Goal: Information Seeking & Learning: Compare options

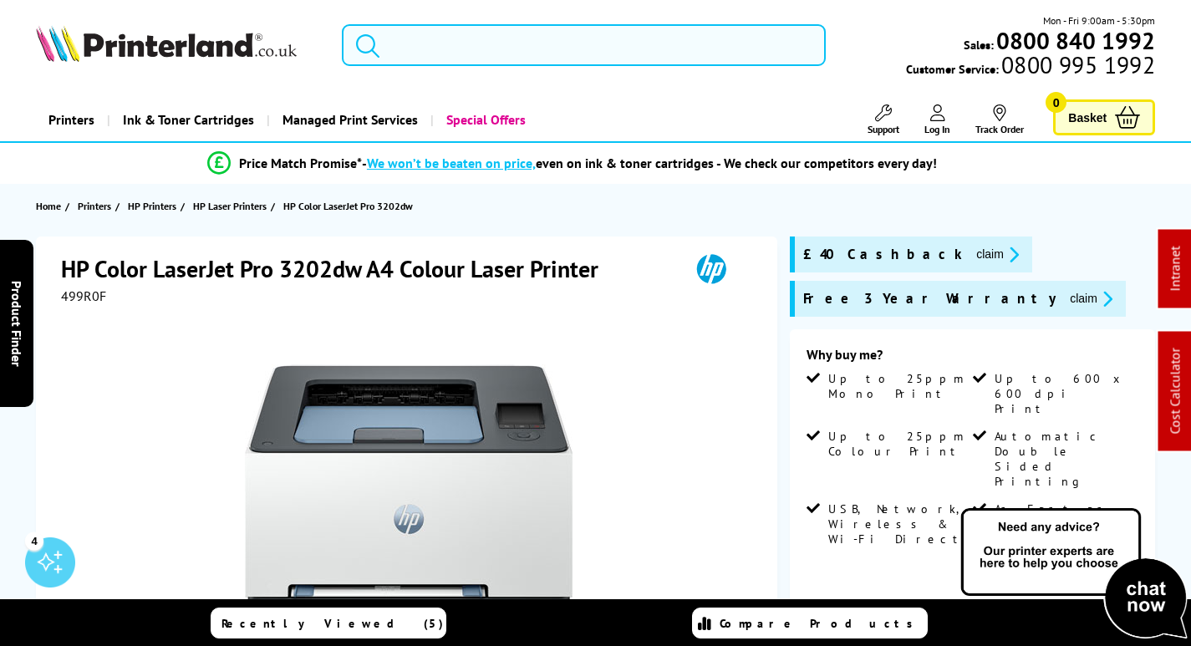
click at [607, 38] on input "search" at bounding box center [584, 45] width 484 height 42
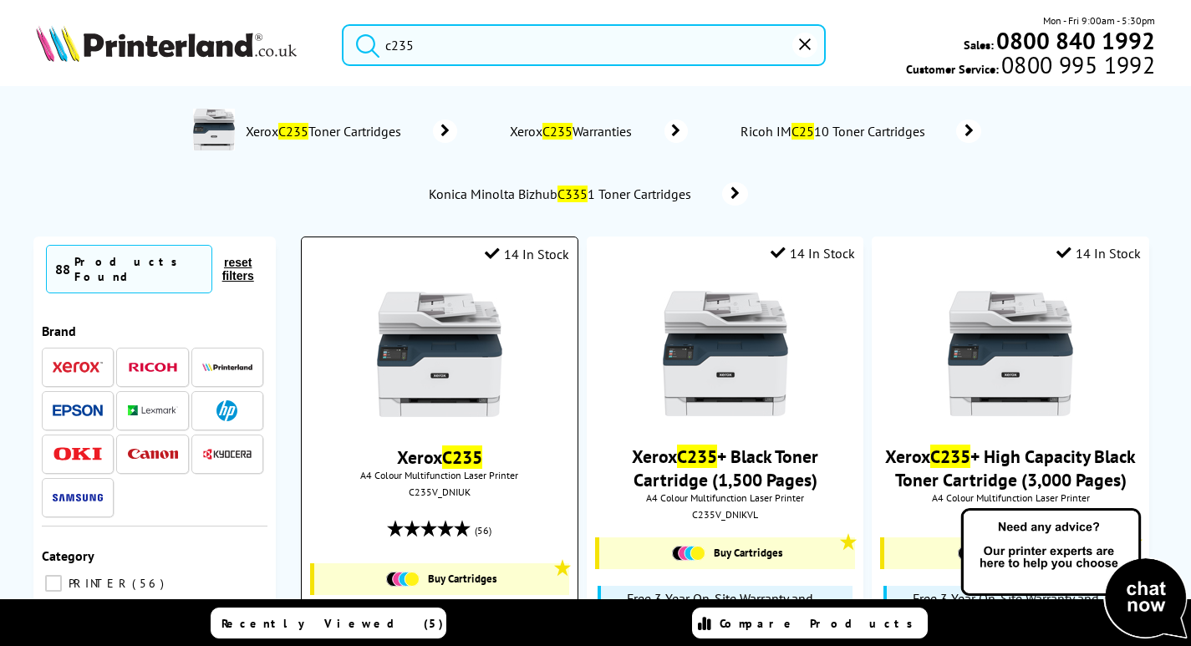
type input "c235"
click at [471, 358] on img at bounding box center [439, 354] width 125 height 125
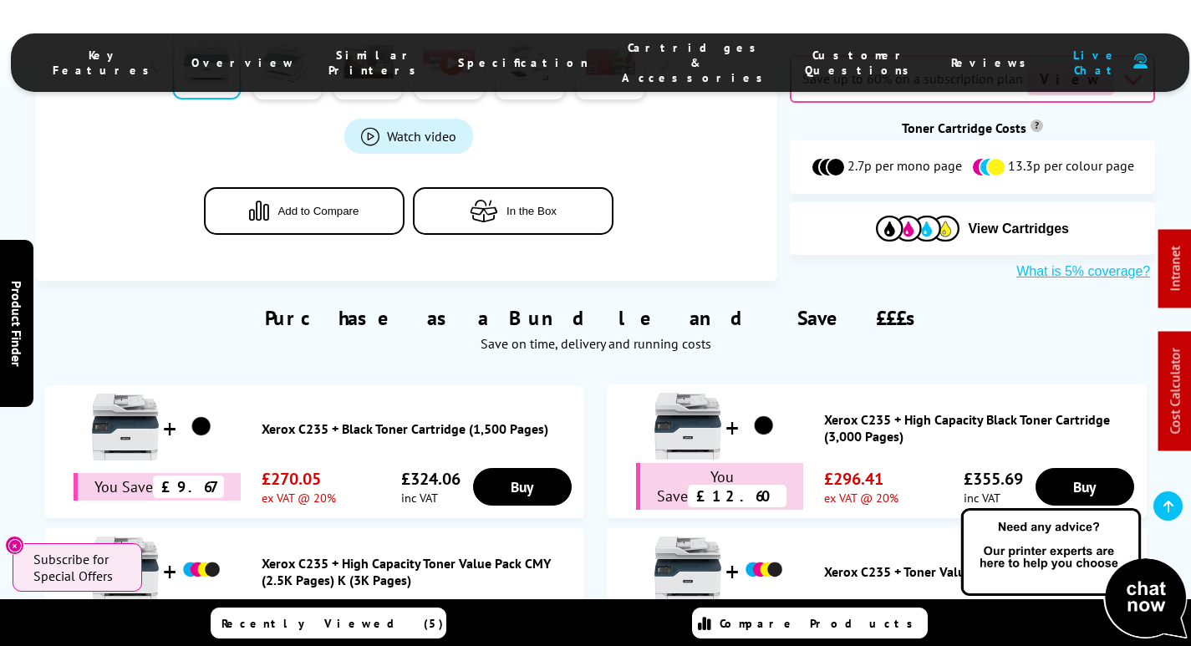
scroll to position [993, 0]
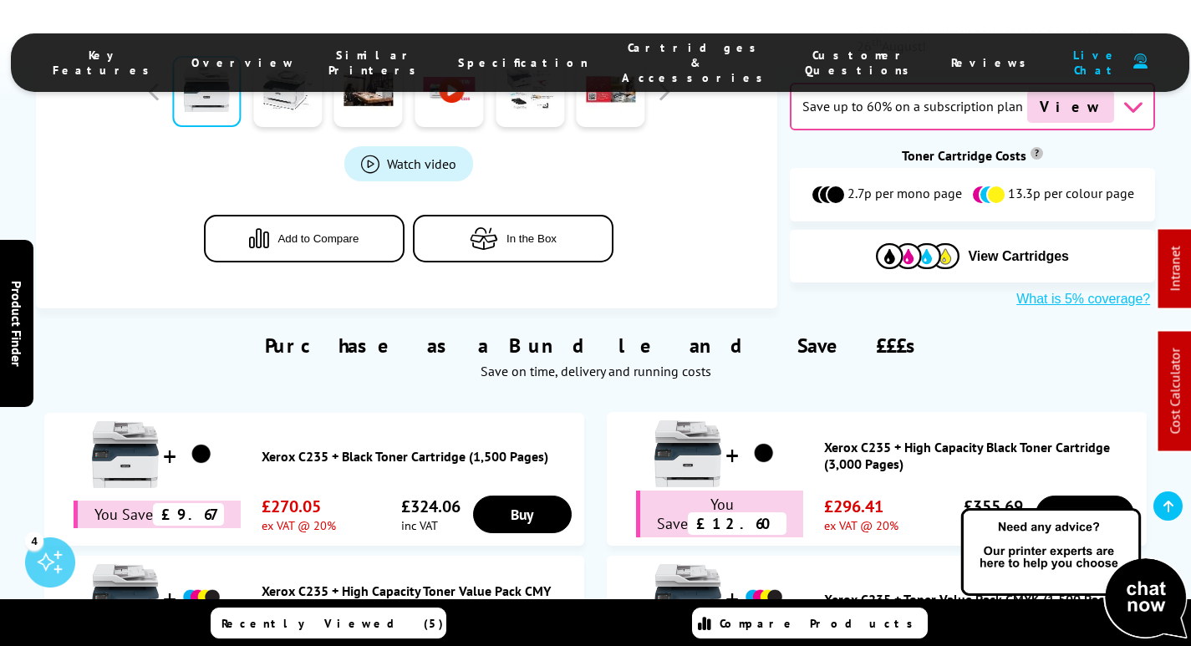
click at [1007, 591] on link "Xerox C235 + Toner Value Pack CMYK (1,500 Pages)" at bounding box center [981, 599] width 314 height 17
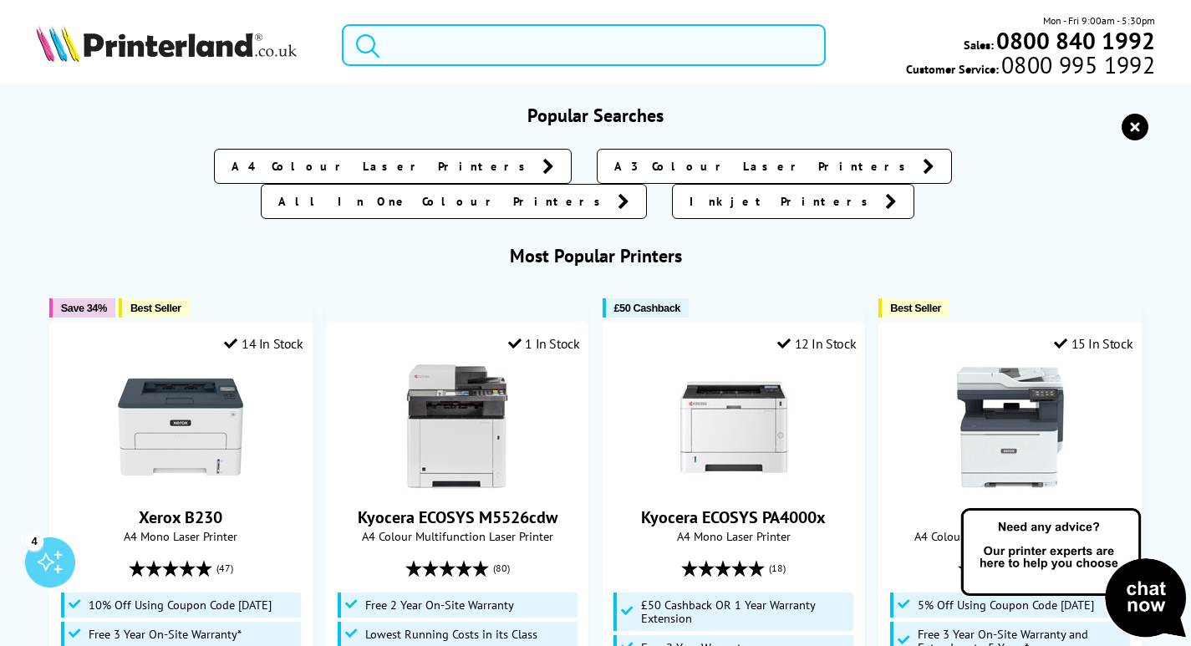
click at [456, 32] on input "search" at bounding box center [584, 45] width 484 height 42
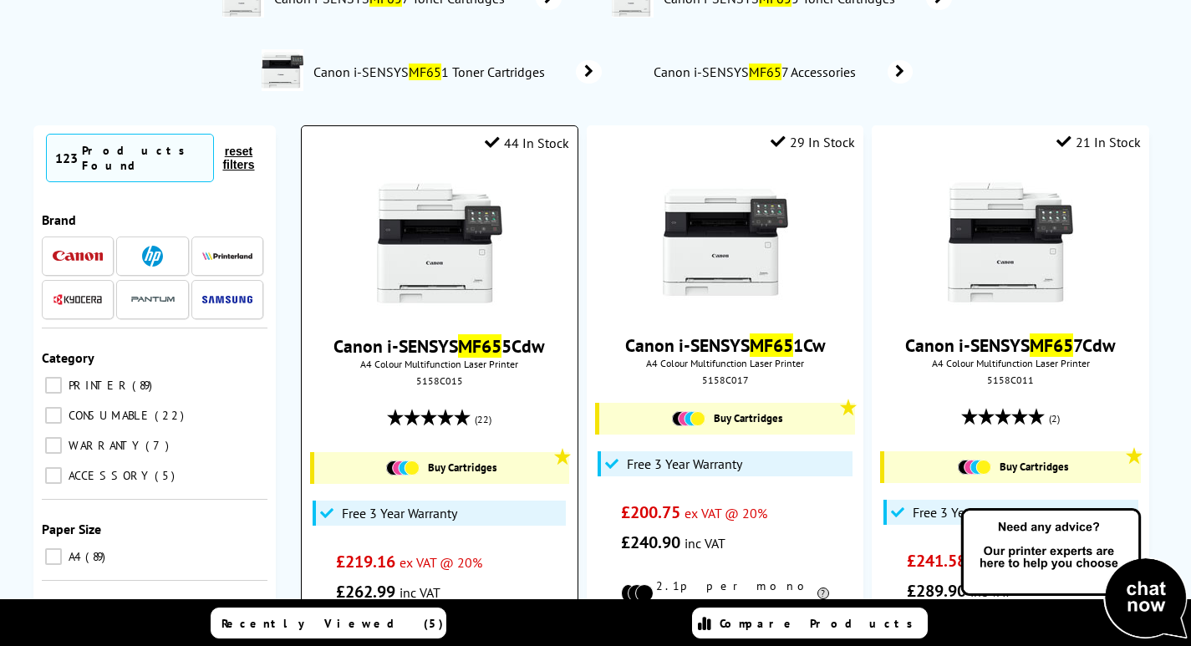
scroll to position [84, 0]
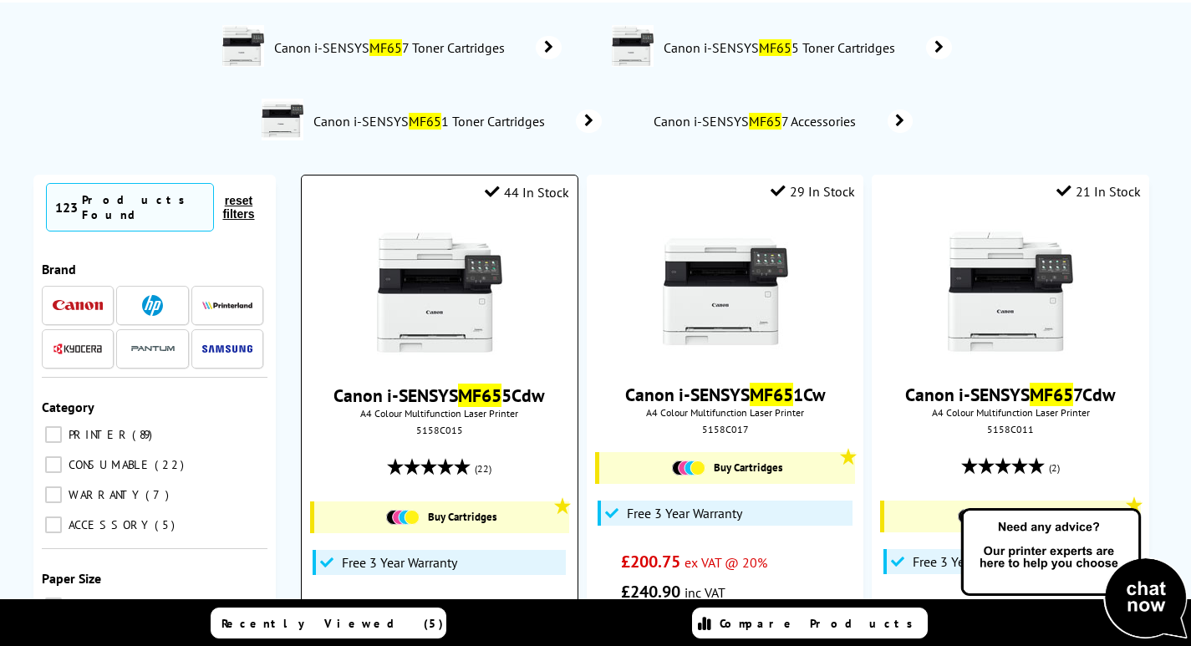
type input "mf65"
click at [415, 292] on img at bounding box center [439, 292] width 125 height 125
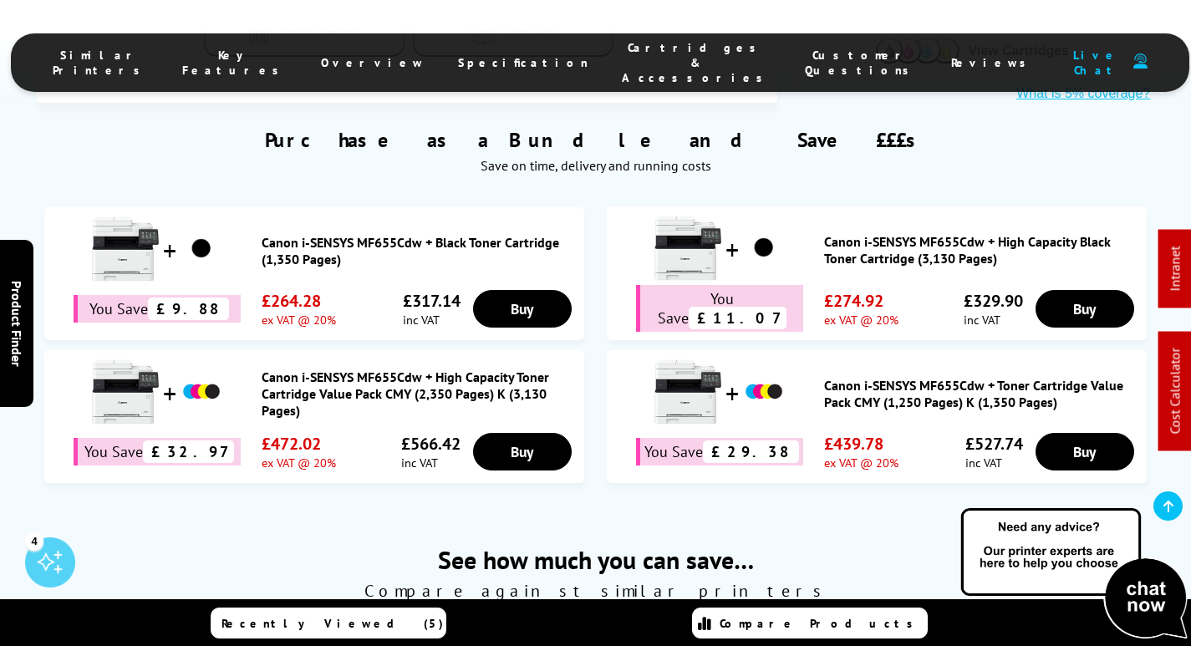
scroll to position [959, 0]
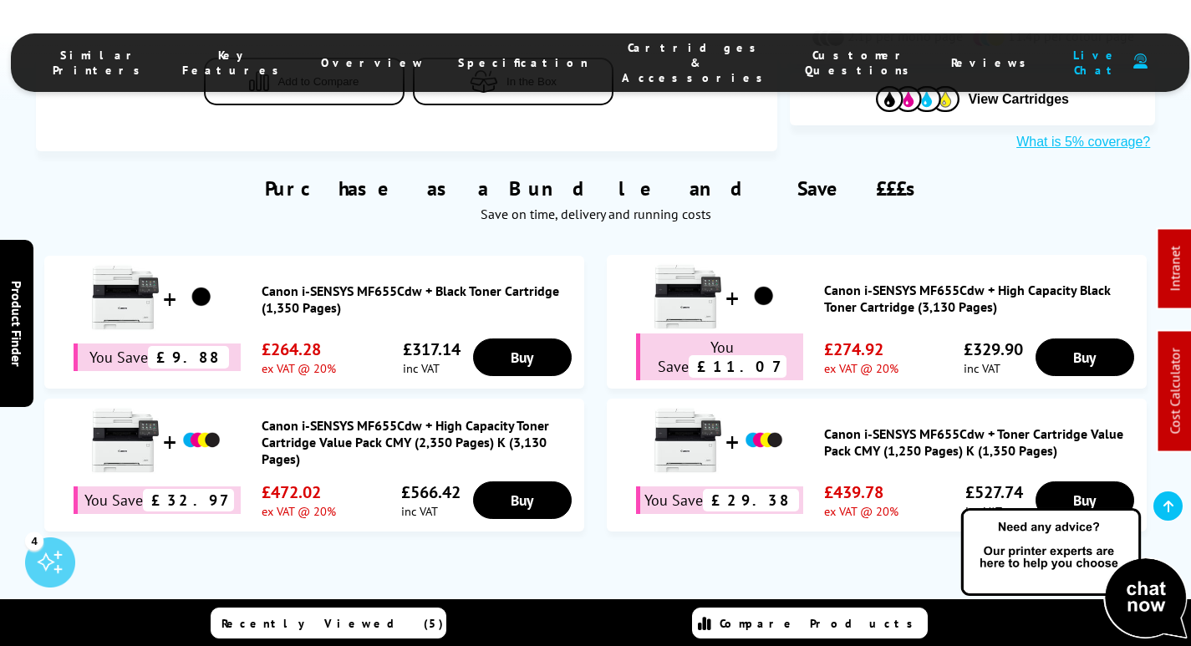
click at [424, 417] on link "Canon i-SENSYS MF655Cdw + High Capacity Toner Cartridge Value Pack CMY (2,350 P…" at bounding box center [419, 442] width 314 height 50
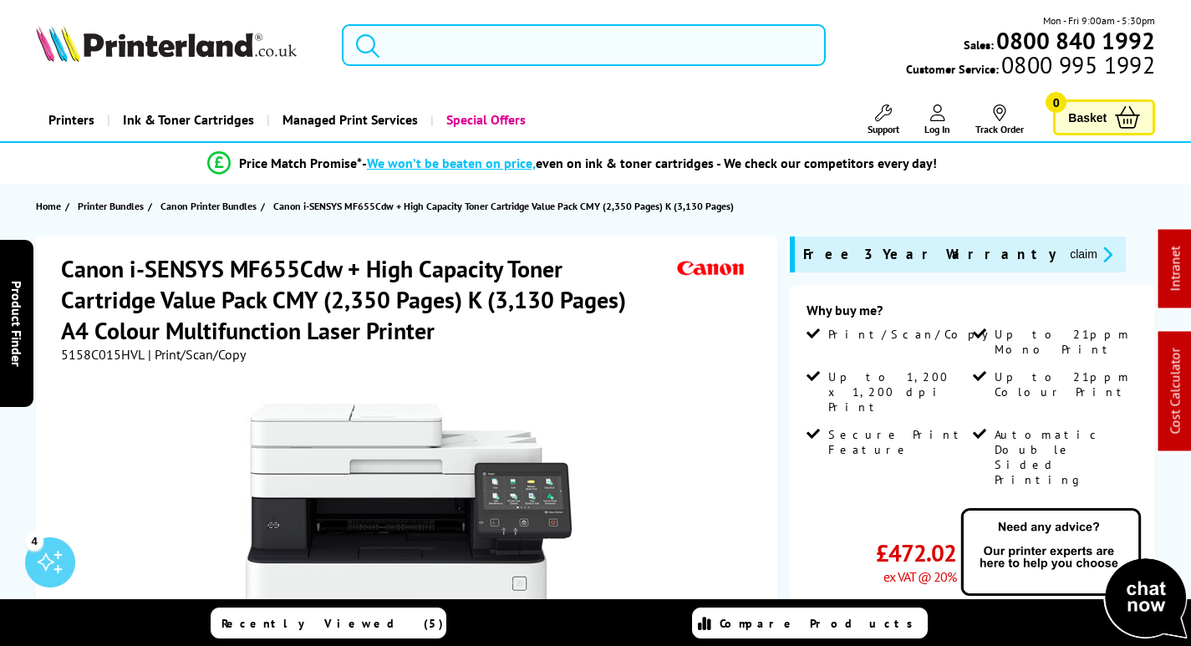
click at [423, 54] on input "search" at bounding box center [584, 45] width 484 height 42
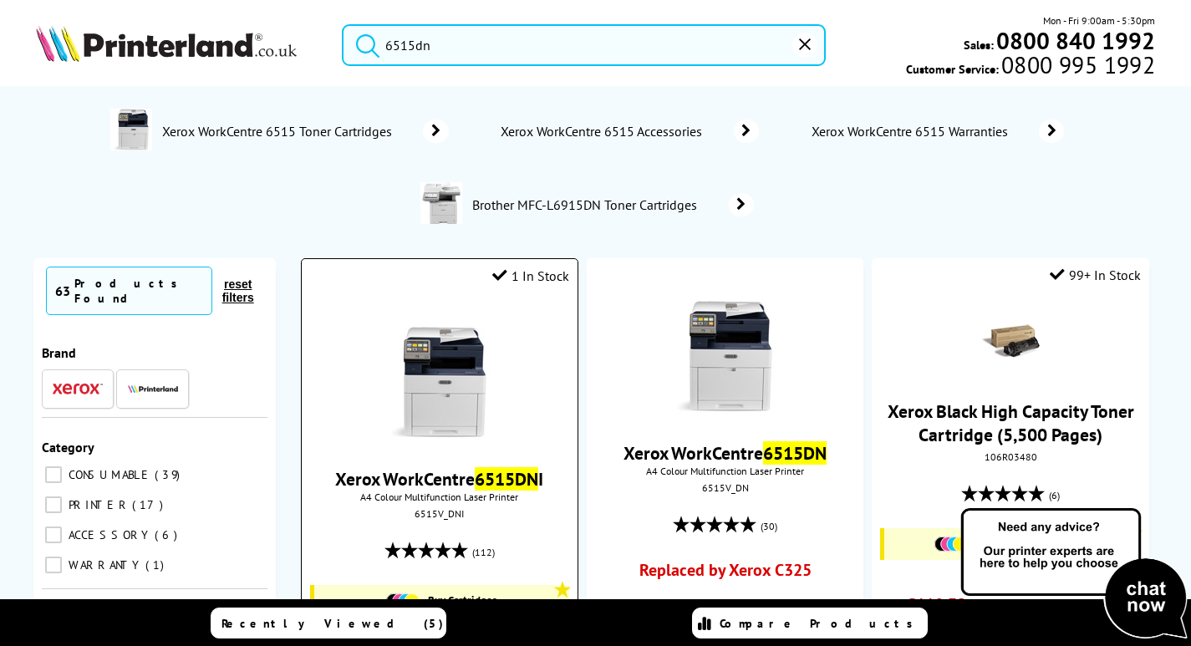
type input "6515dn"
drag, startPoint x: 390, startPoint y: 383, endPoint x: 433, endPoint y: 386, distance: 42.7
click at [390, 382] on img at bounding box center [439, 375] width 125 height 125
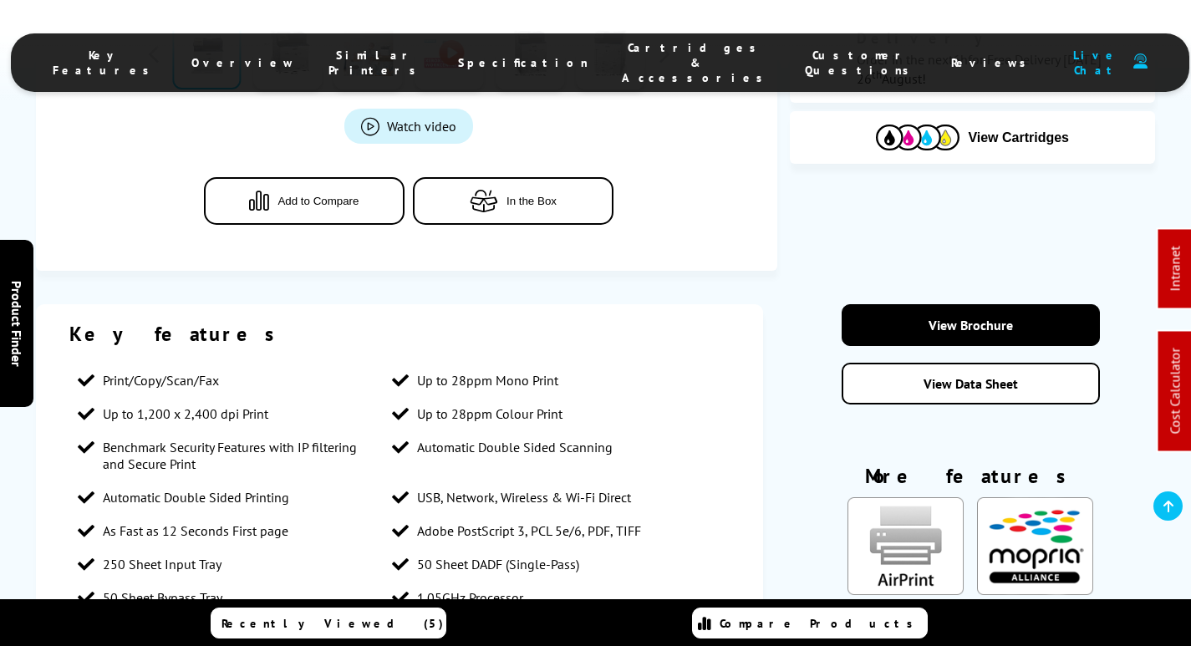
click at [632, 51] on span "Cartridges & Accessories" at bounding box center [697, 62] width 150 height 45
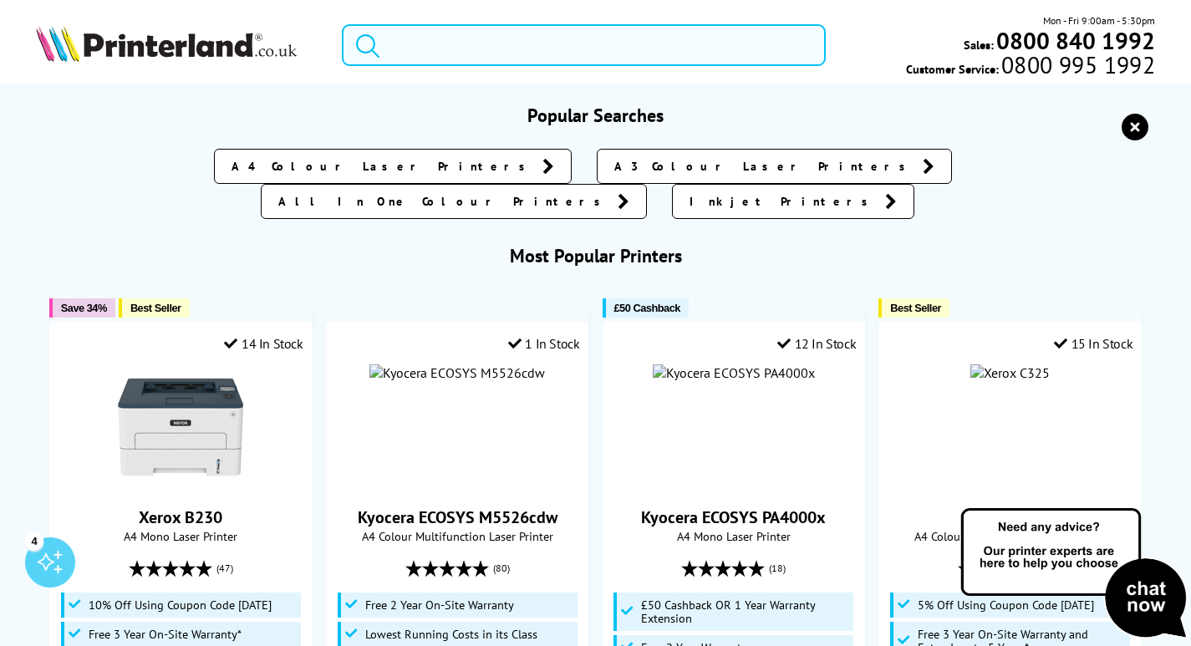
click at [498, 44] on input "search" at bounding box center [584, 45] width 484 height 42
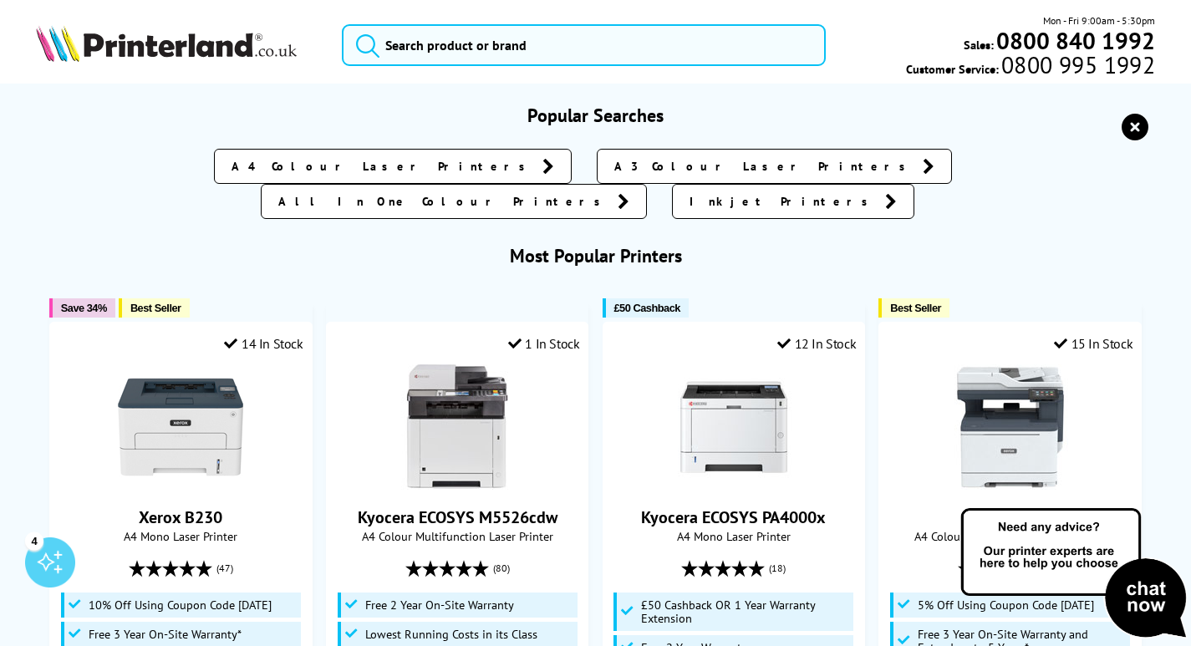
click at [193, 46] on img at bounding box center [166, 43] width 261 height 37
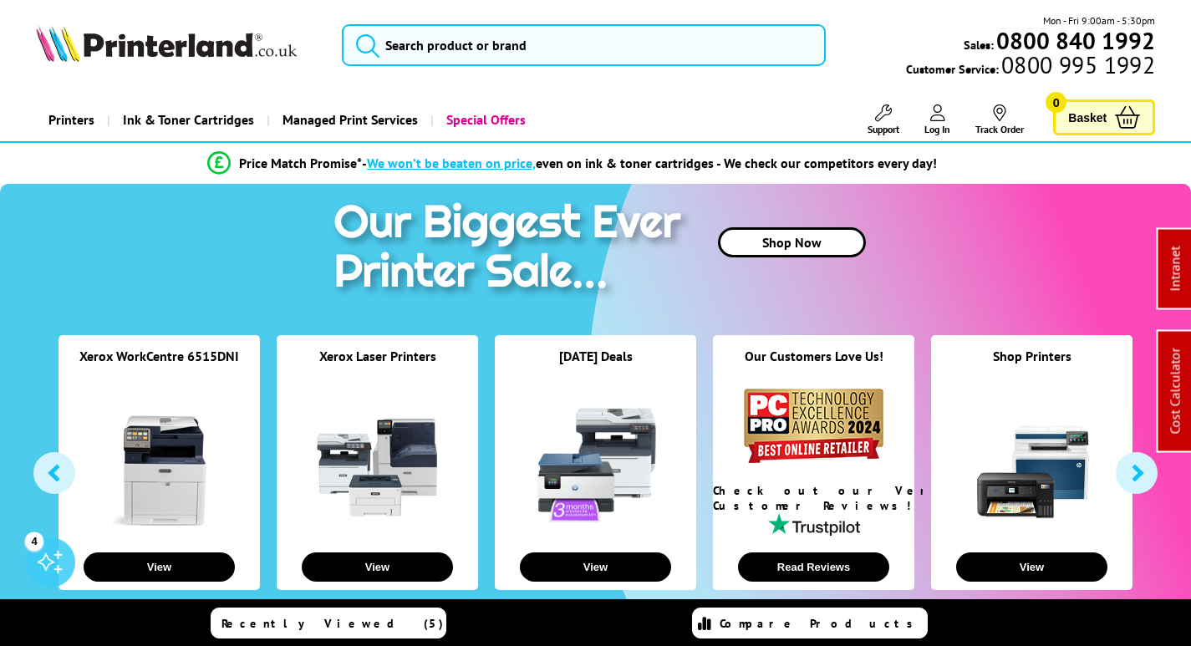
click at [155, 454] on link at bounding box center [159, 464] width 125 height 125
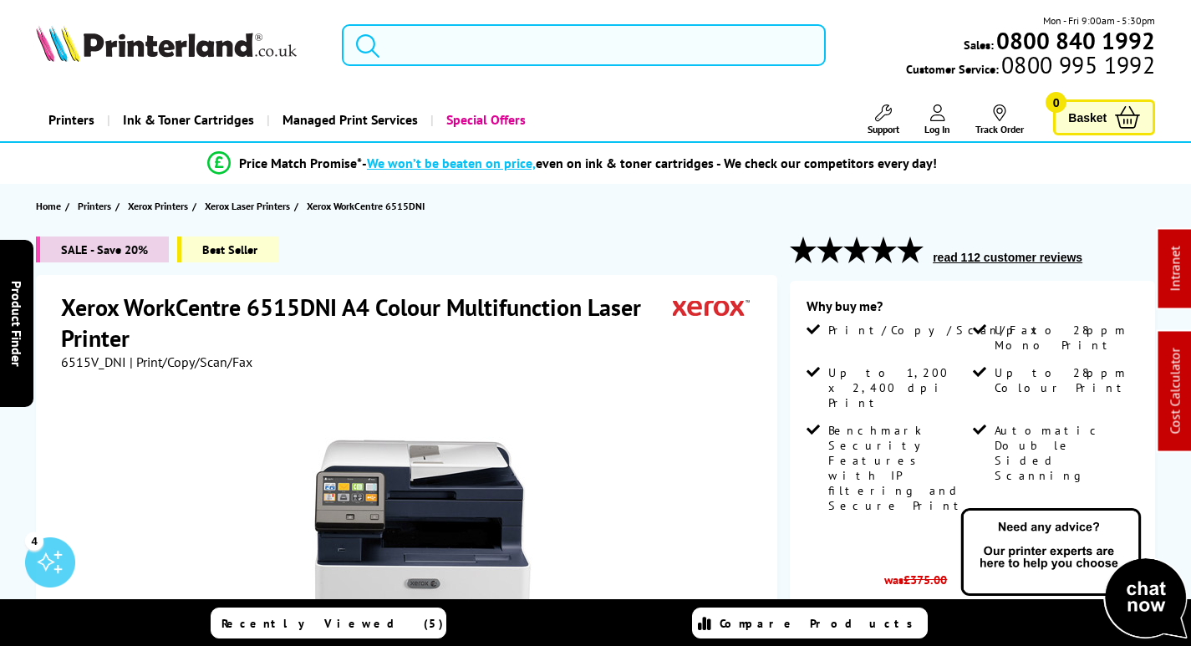
click at [409, 38] on input "search" at bounding box center [584, 45] width 484 height 42
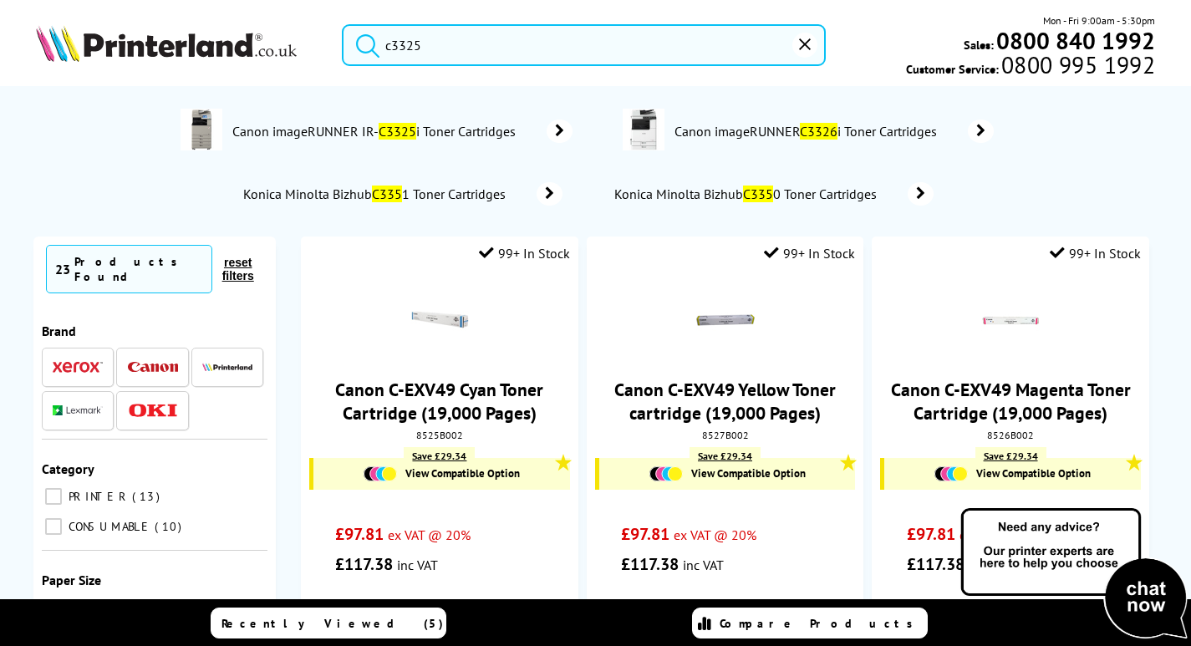
click at [402, 43] on input "c3325" at bounding box center [584, 45] width 484 height 42
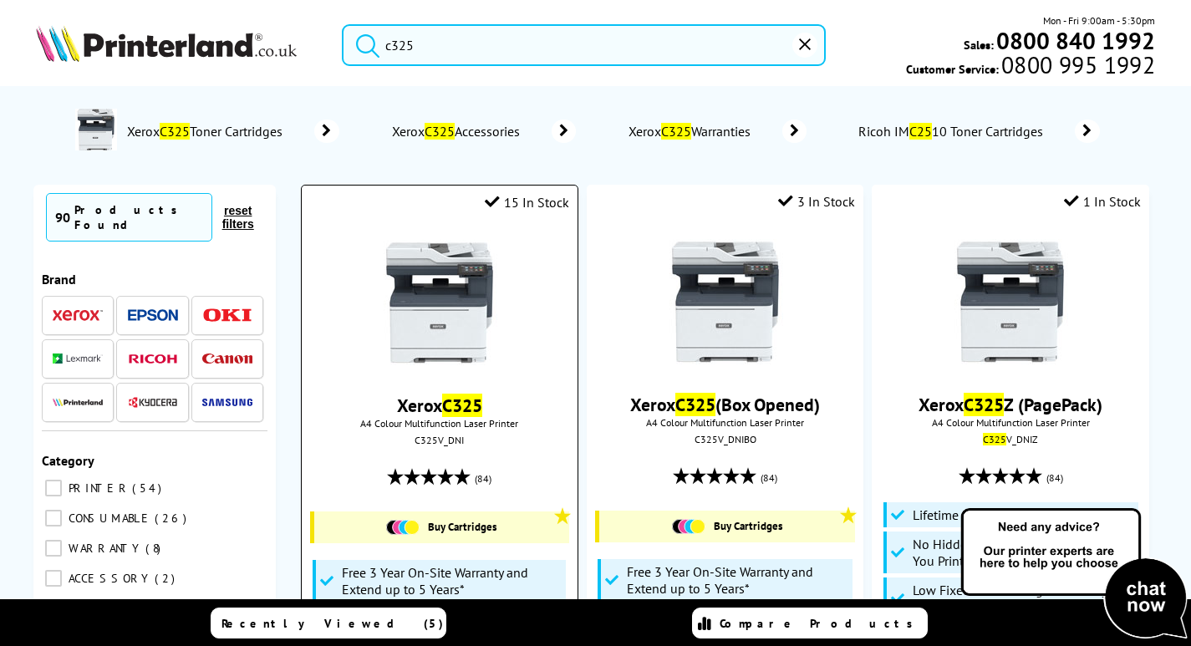
type input "c325"
click at [454, 348] on img at bounding box center [439, 302] width 125 height 125
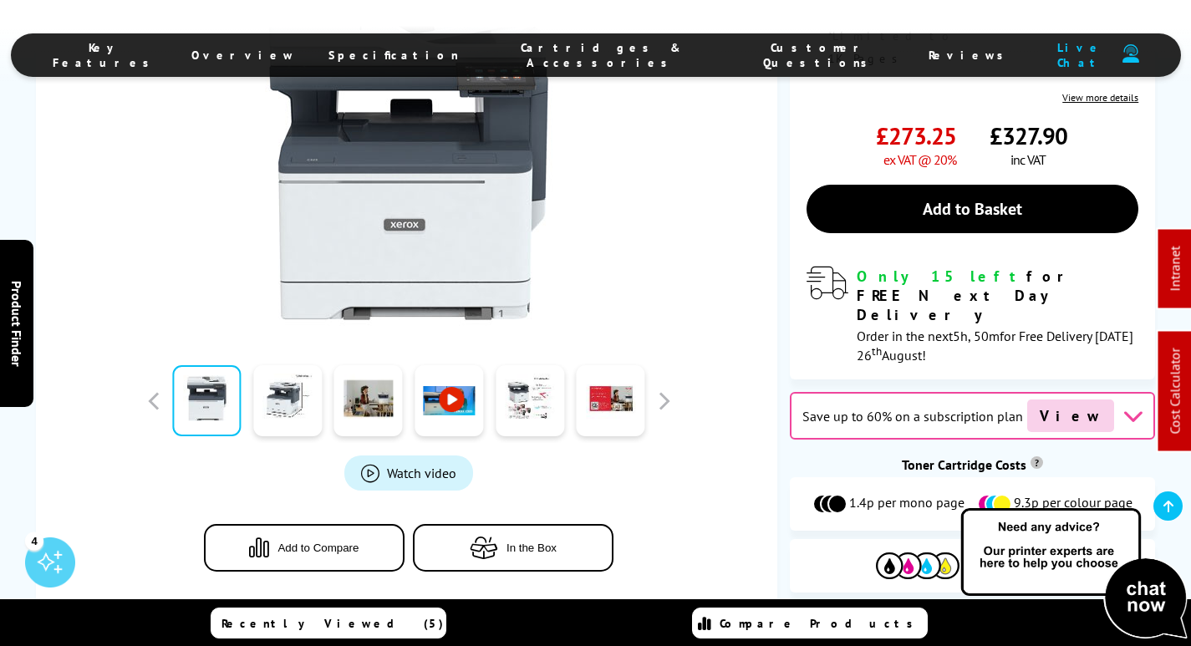
scroll to position [836, 0]
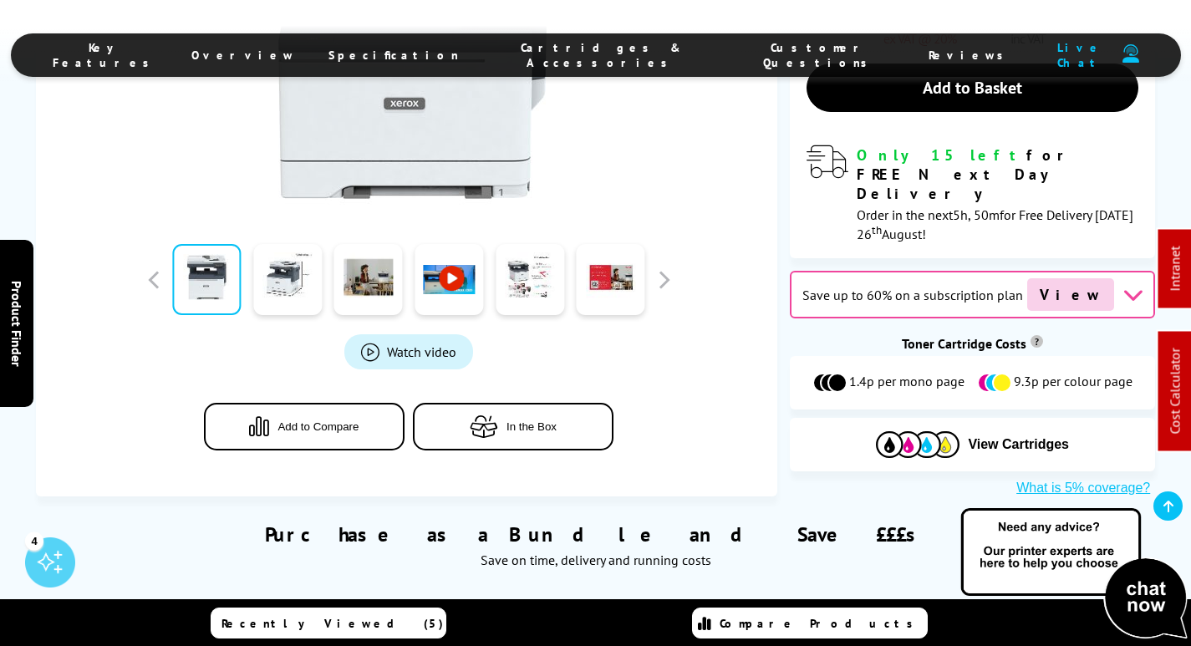
click at [1096, 480] on button "What is 5% coverage?" at bounding box center [1083, 488] width 144 height 17
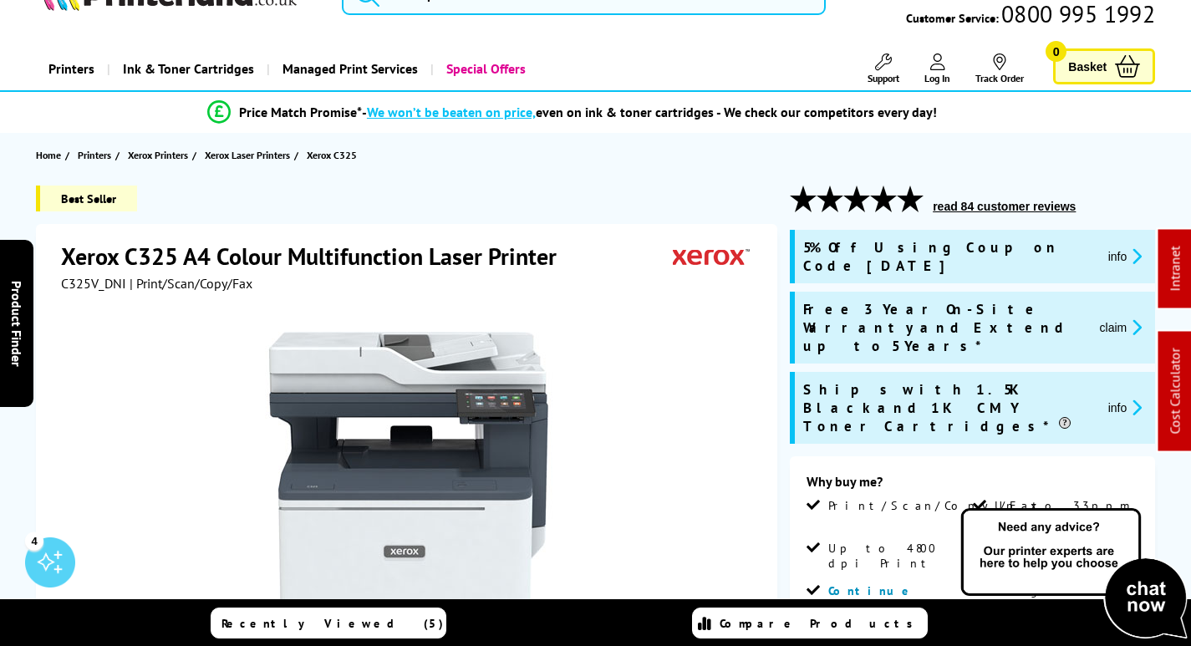
scroll to position [0, 0]
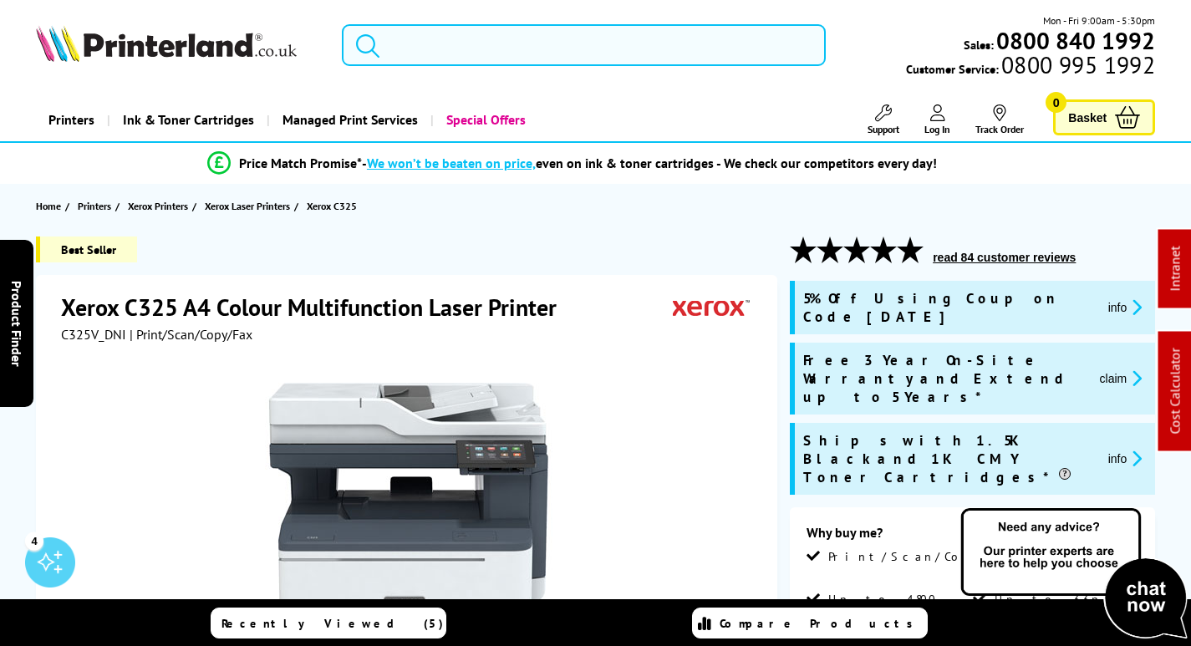
click at [486, 54] on input "search" at bounding box center [584, 45] width 484 height 42
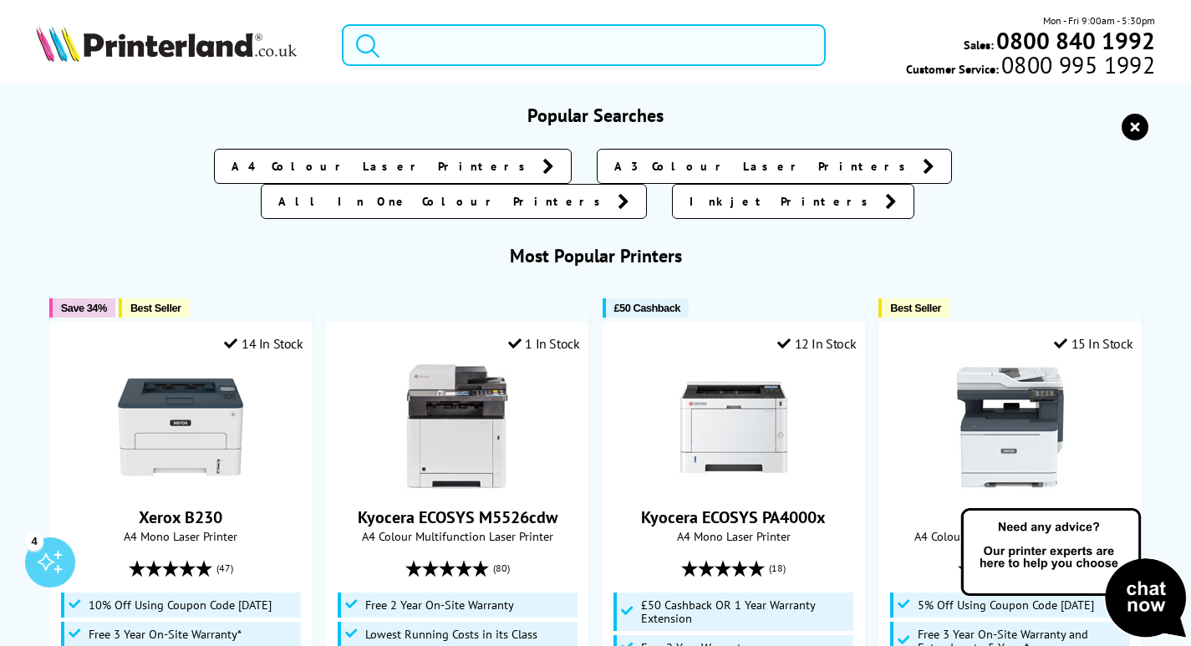
click at [465, 49] on input "search" at bounding box center [584, 45] width 484 height 42
click at [434, 38] on input "search" at bounding box center [584, 45] width 484 height 42
click at [482, 41] on input "search" at bounding box center [584, 45] width 484 height 42
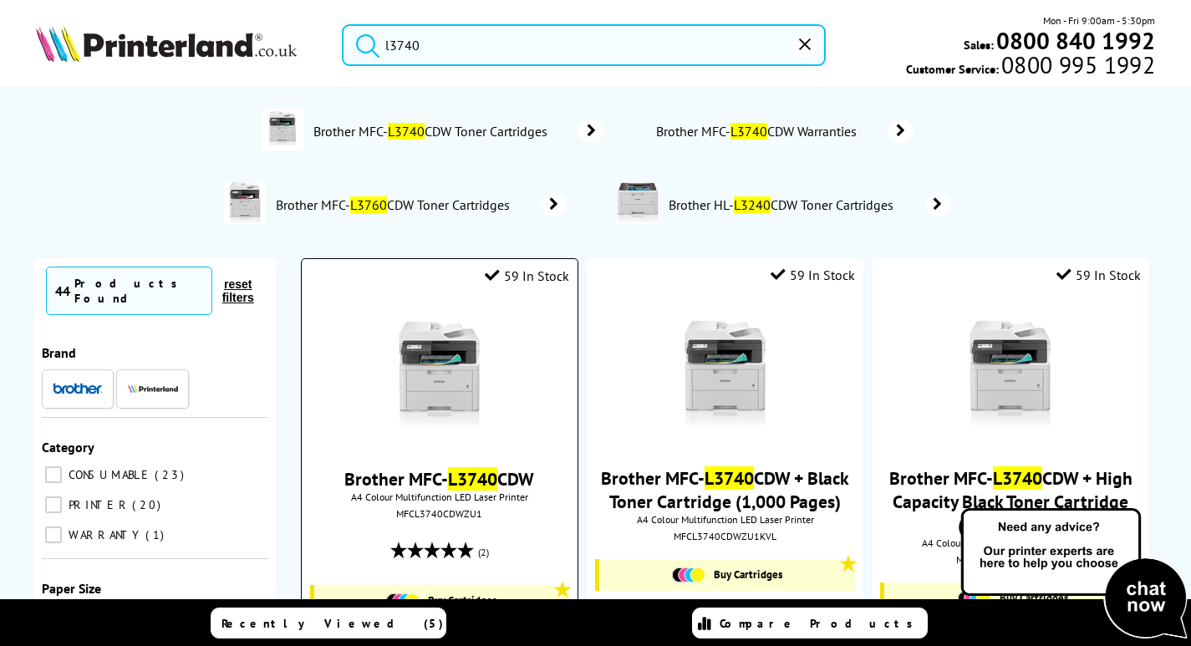
type input "l3740"
click at [454, 392] on img at bounding box center [439, 375] width 125 height 125
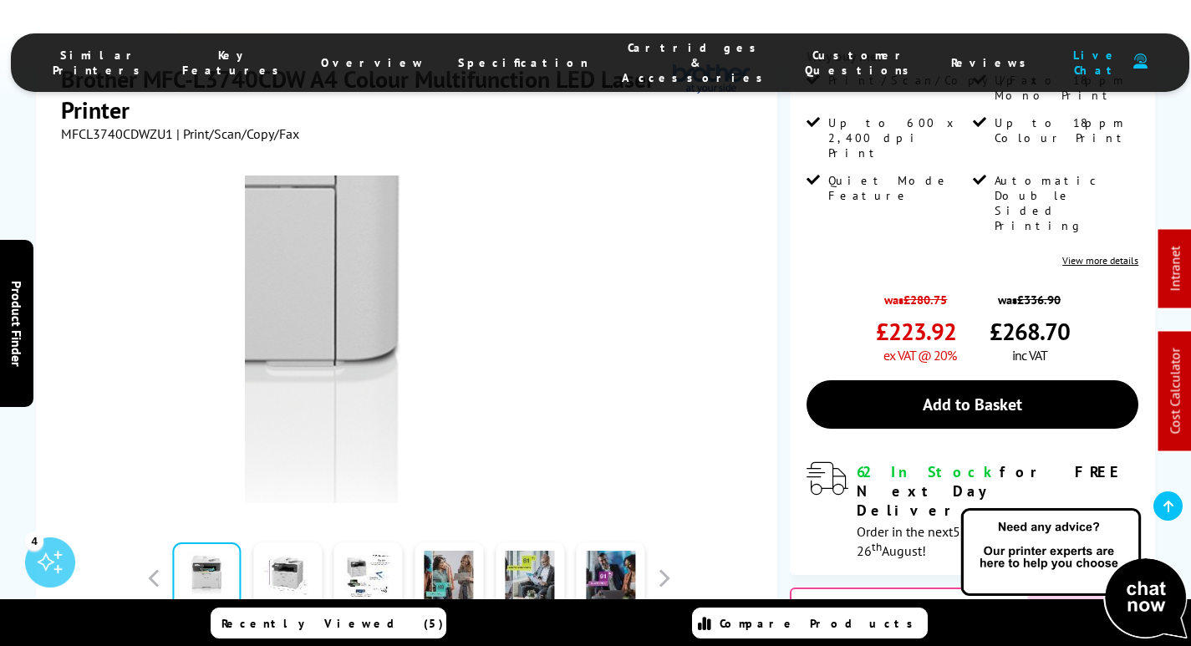
scroll to position [585, 0]
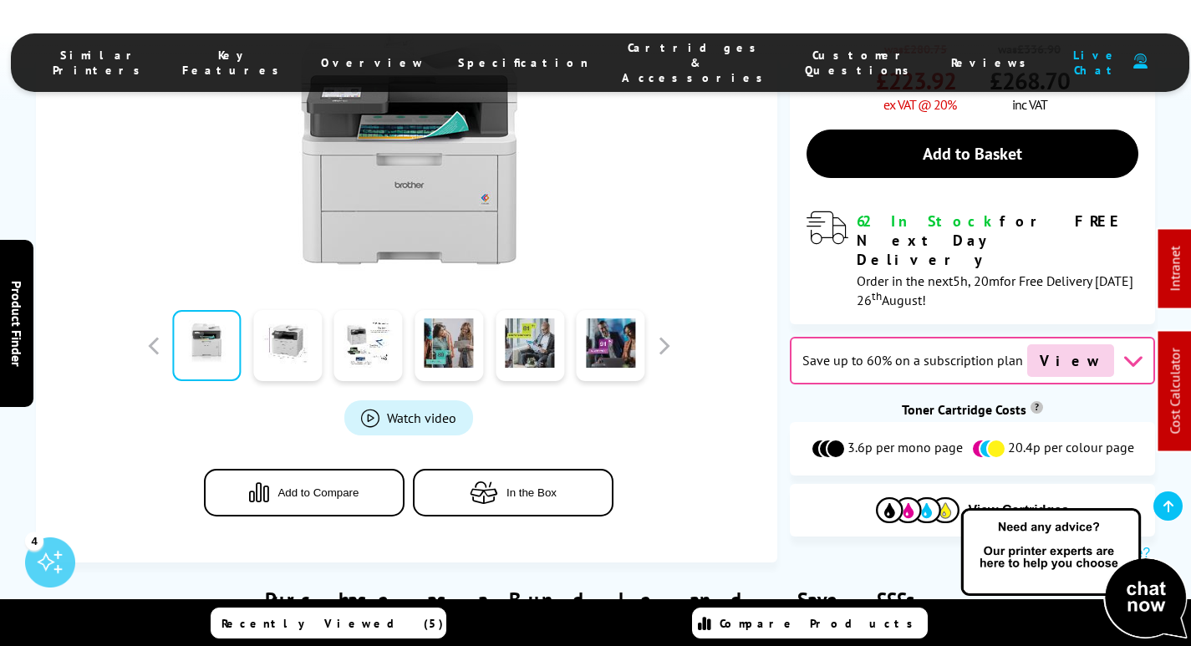
drag, startPoint x: 621, startPoint y: 33, endPoint x: 618, endPoint y: 53, distance: 21.2
click at [621, 33] on div "Similar Printers Key Features Overview Specification Cartridges & Accessories C…" at bounding box center [595, 50] width 1191 height 100
click at [622, 53] on span "Cartridges & Accessories" at bounding box center [697, 62] width 150 height 45
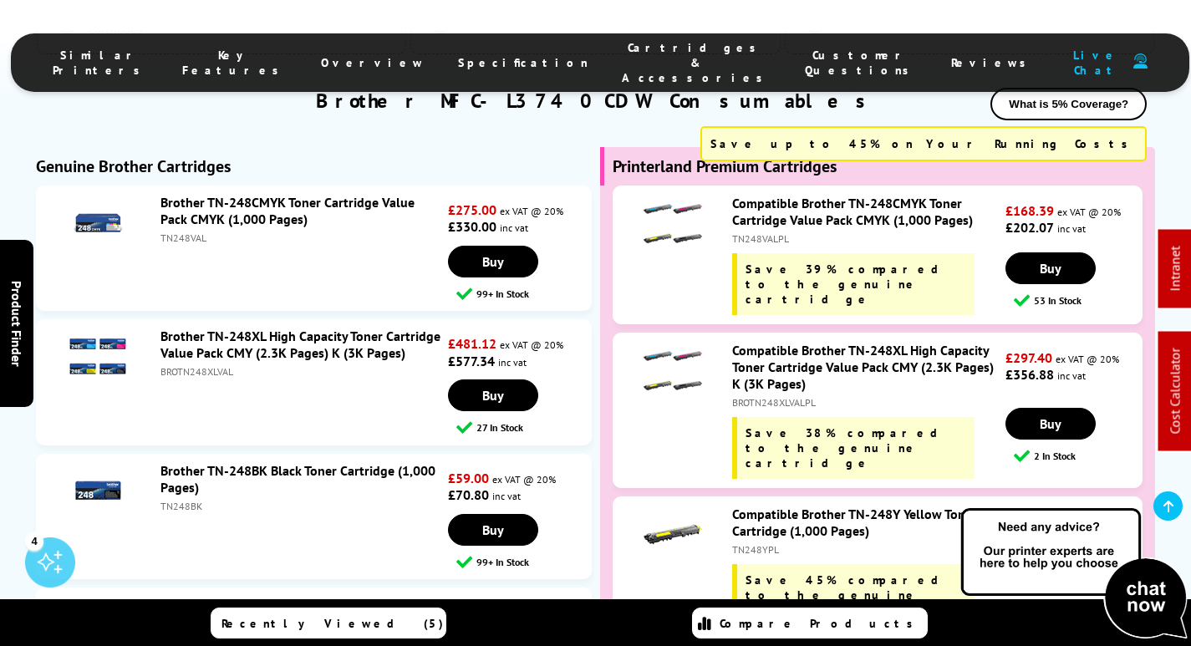
scroll to position [6065, 0]
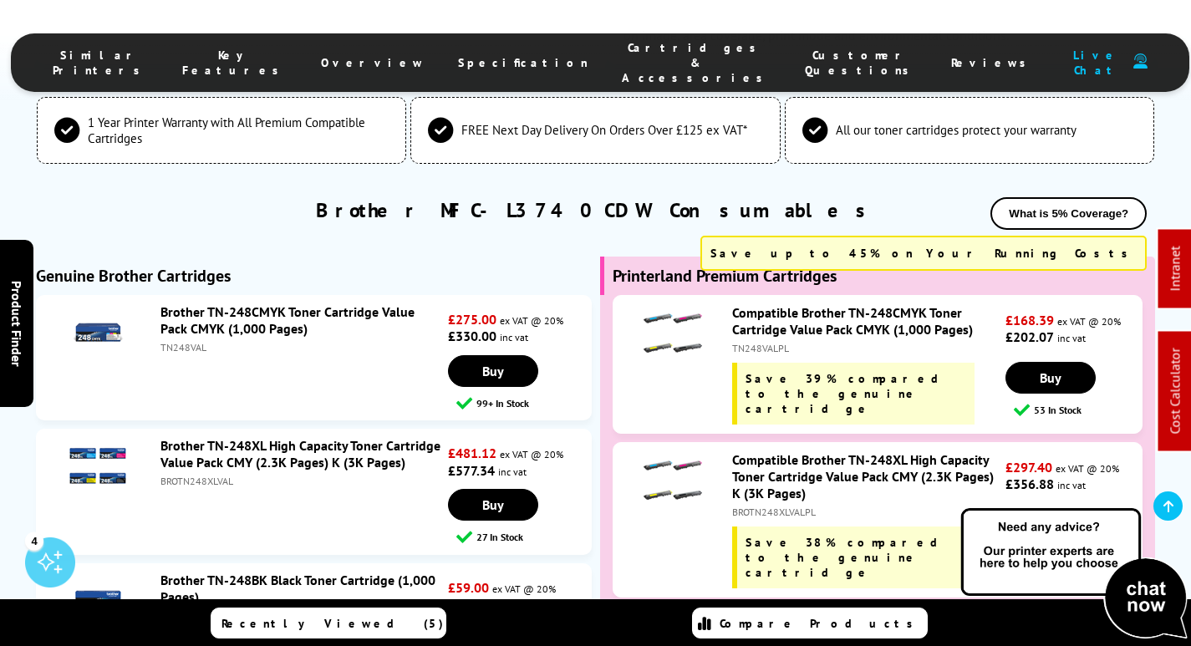
copy div "TN248YPL"
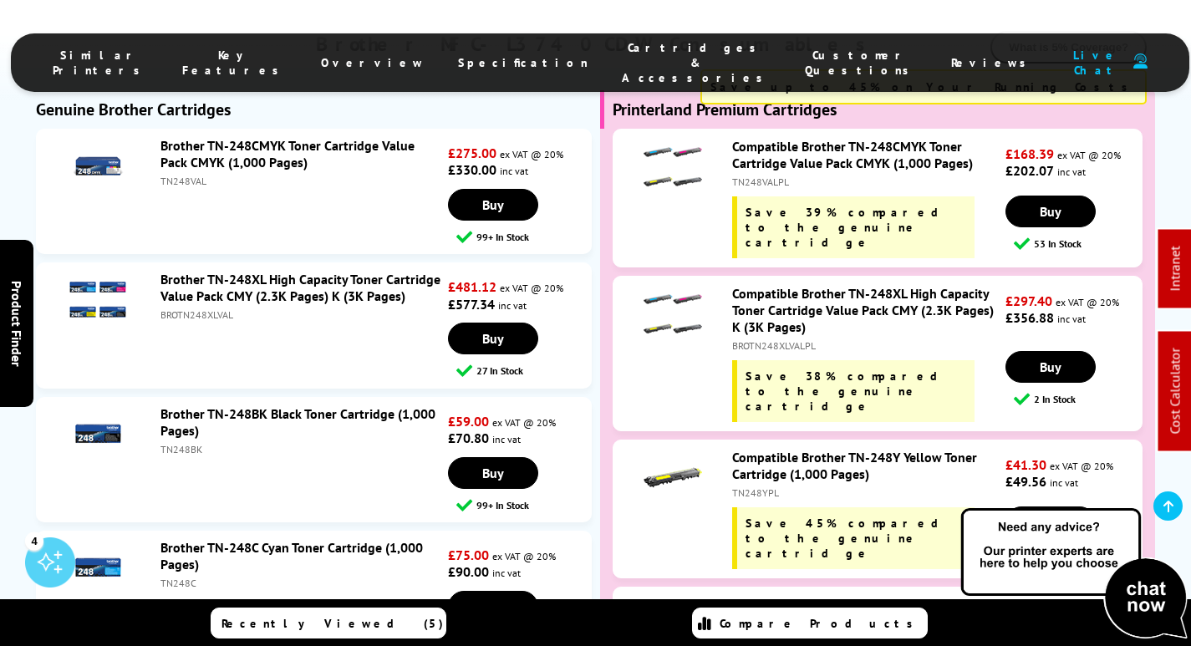
scroll to position [6232, 0]
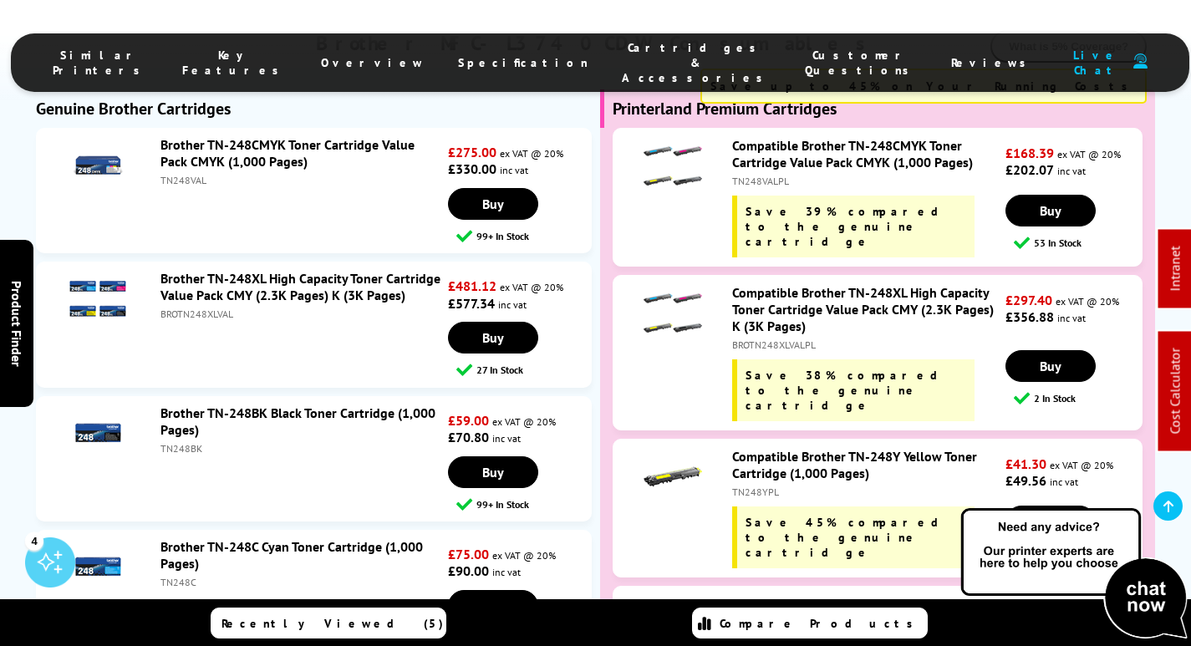
copy div "TN248CPL"
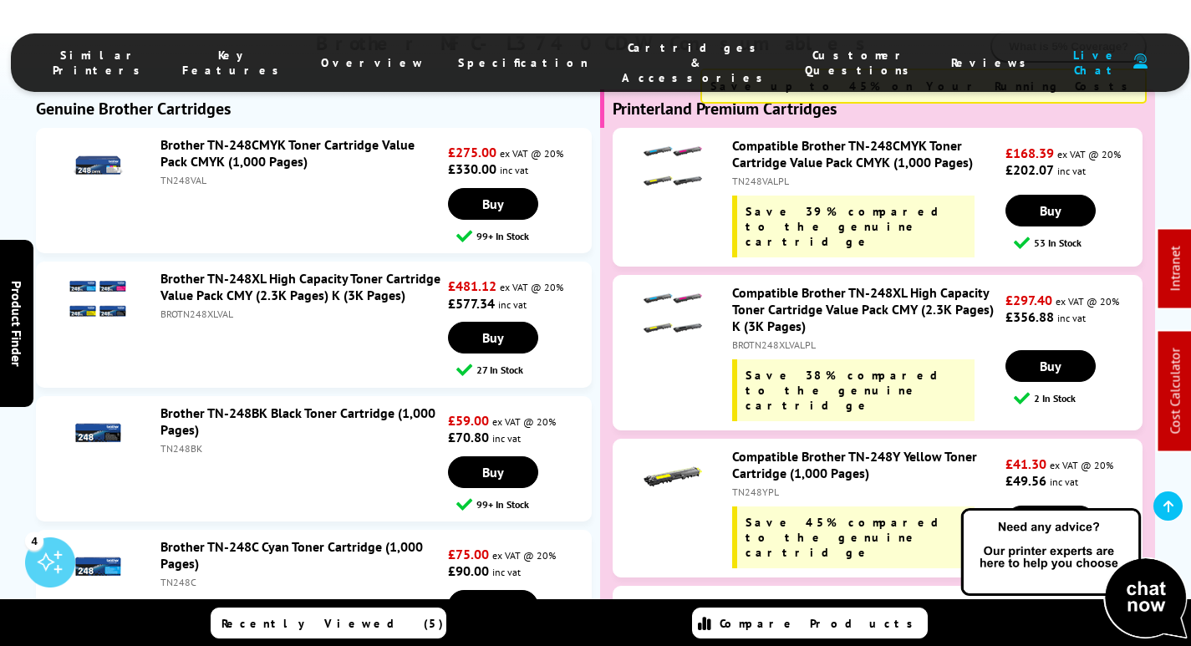
copy div "TN248MPL"
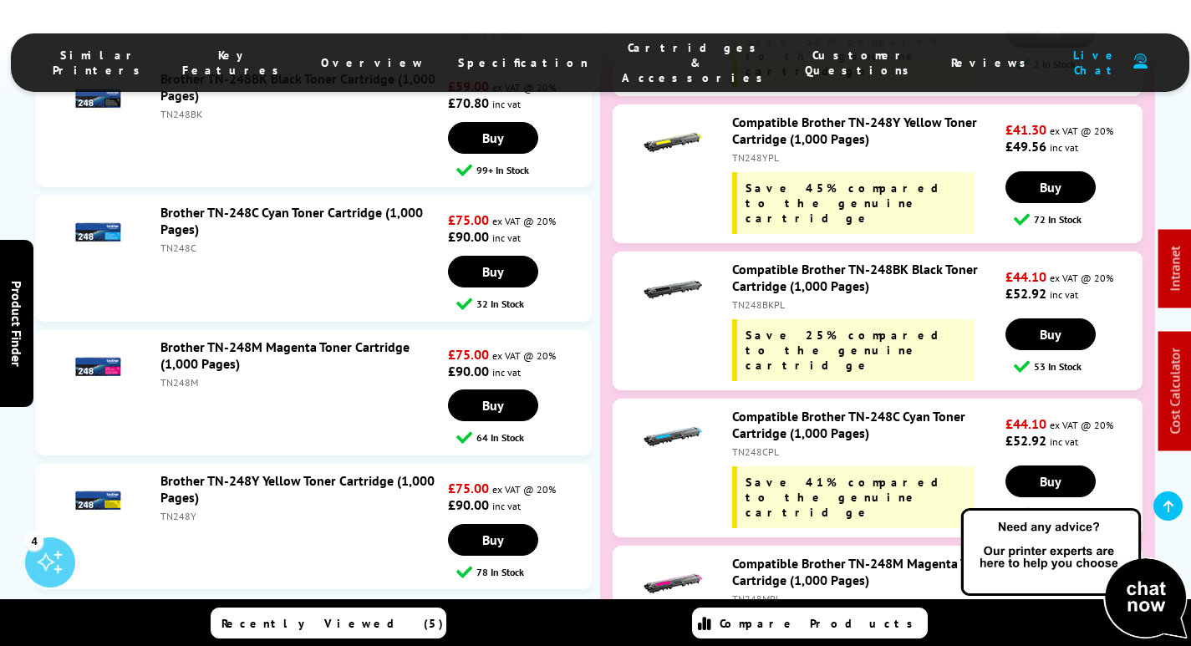
copy div "TN248XLBKPL"
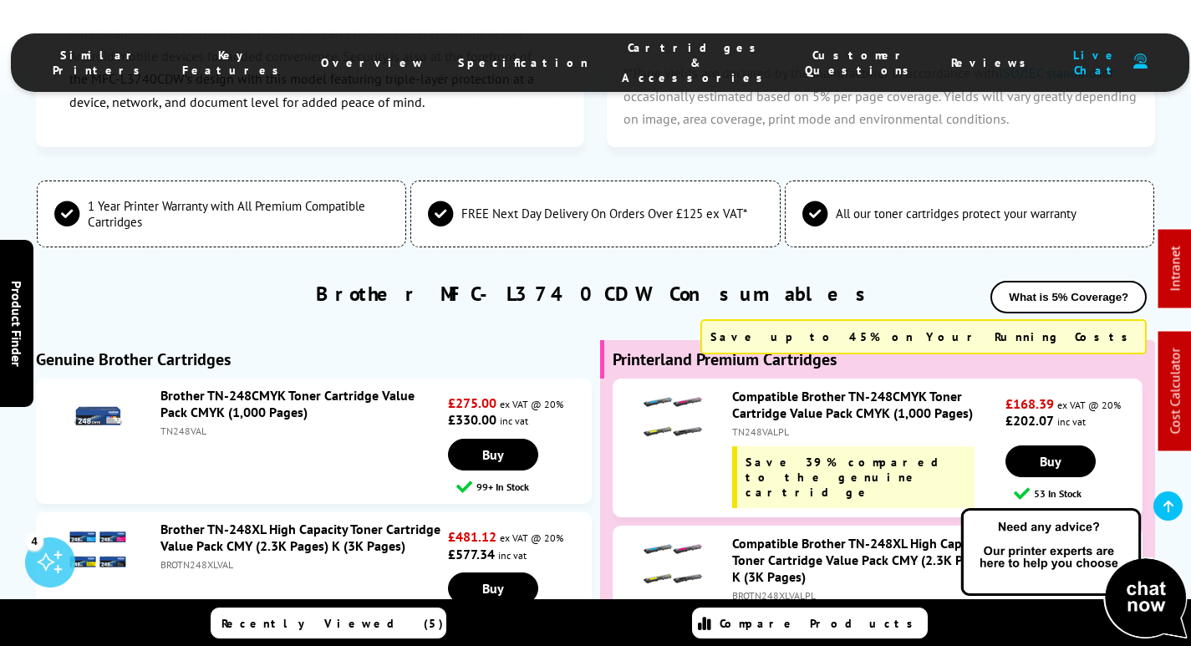
scroll to position [0, 0]
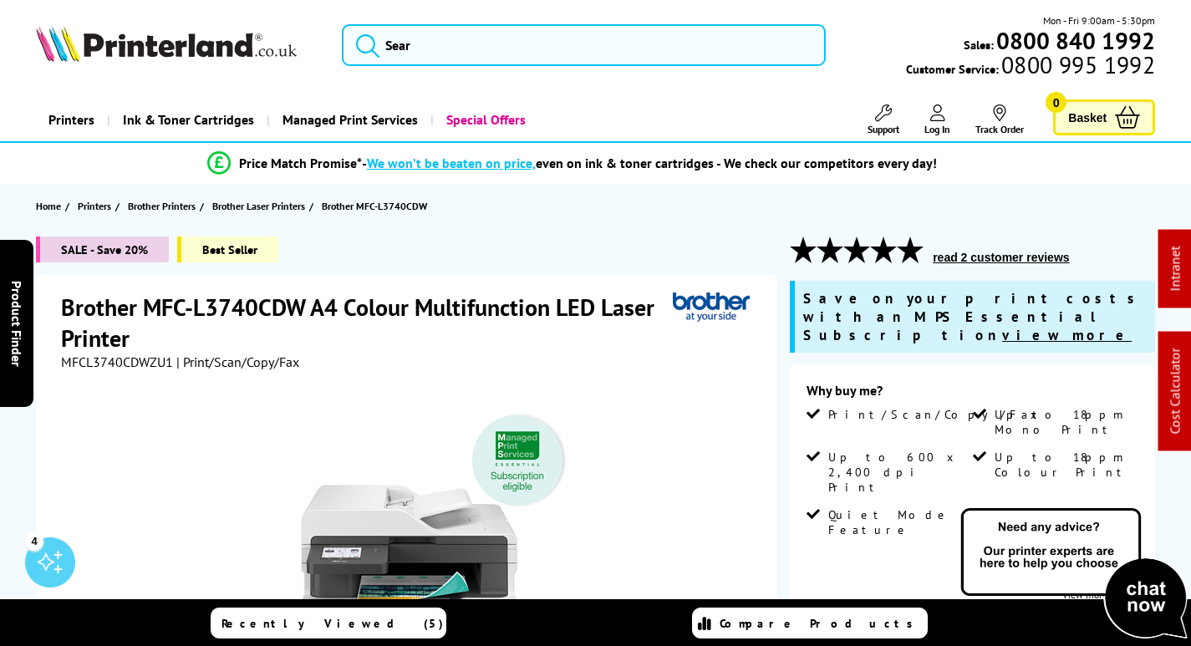
click at [111, 358] on span "MFCL3740CDWZU1" at bounding box center [117, 361] width 112 height 17
copy span "MFCL3740CDWZU1"
drag, startPoint x: 497, startPoint y: 23, endPoint x: 484, endPoint y: 59, distance: 39.1
click at [496, 28] on div "Mon - Fri 9:00am - 5:30pm Sales: 0800 840 1992 Customer Service: 0800 995 1992" at bounding box center [595, 50] width 1191 height 74
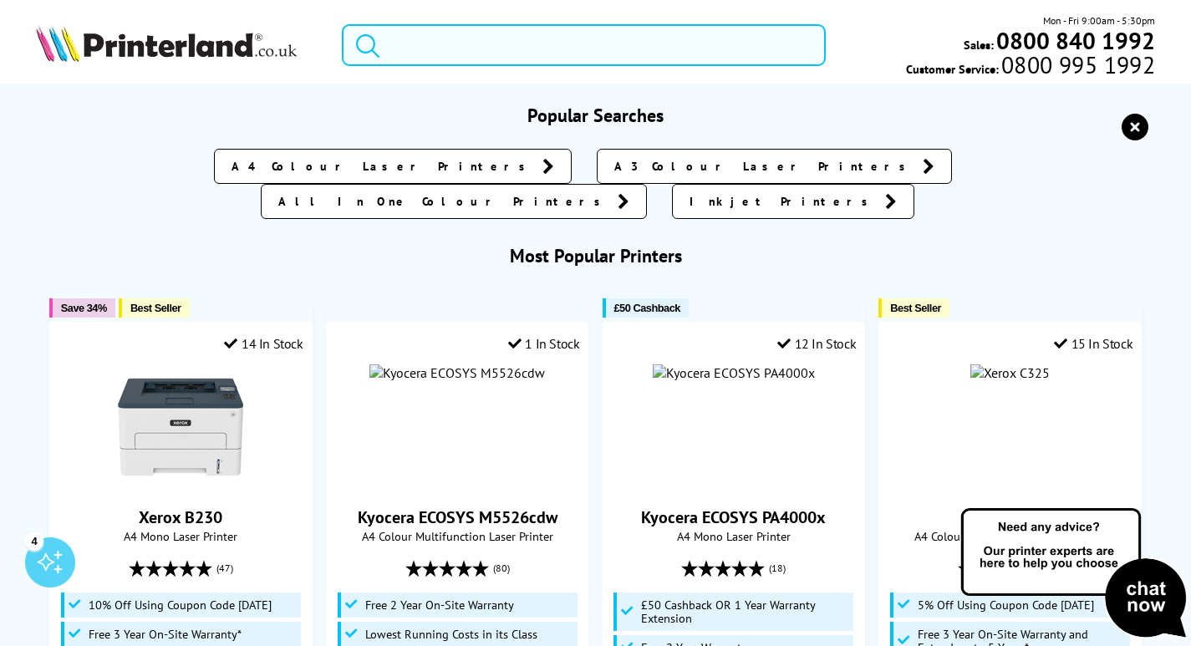
click at [495, 42] on input "search" at bounding box center [584, 45] width 484 height 42
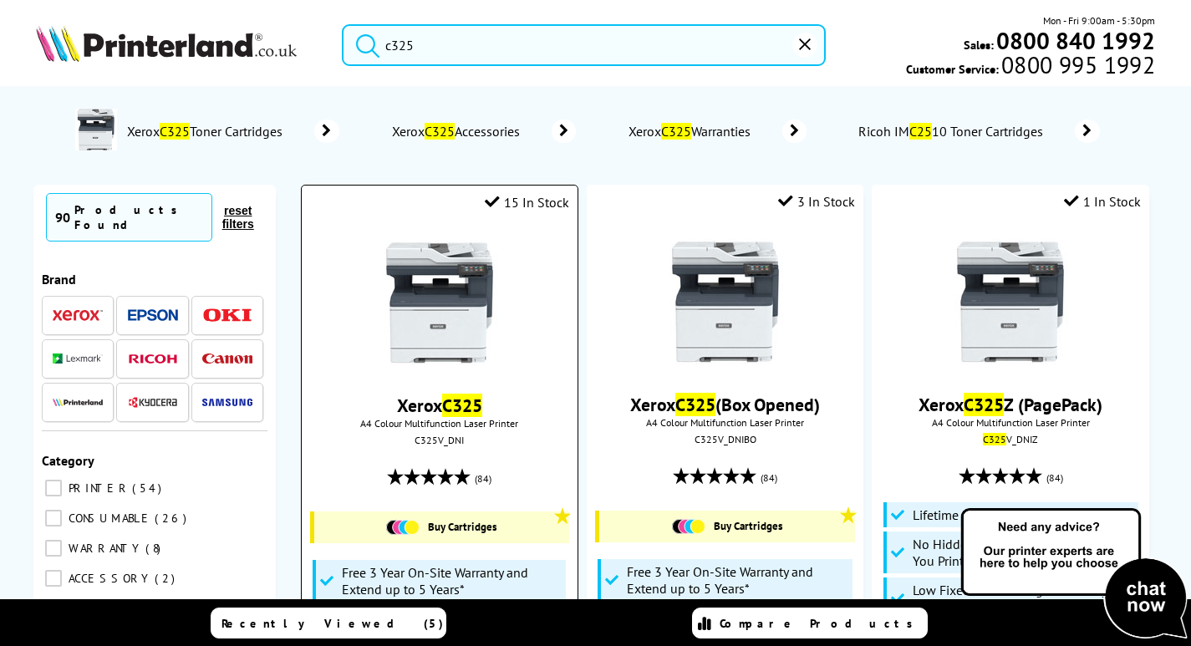
type input "c325"
click at [460, 365] on img at bounding box center [439, 302] width 125 height 125
